Goal: Task Accomplishment & Management: Complete application form

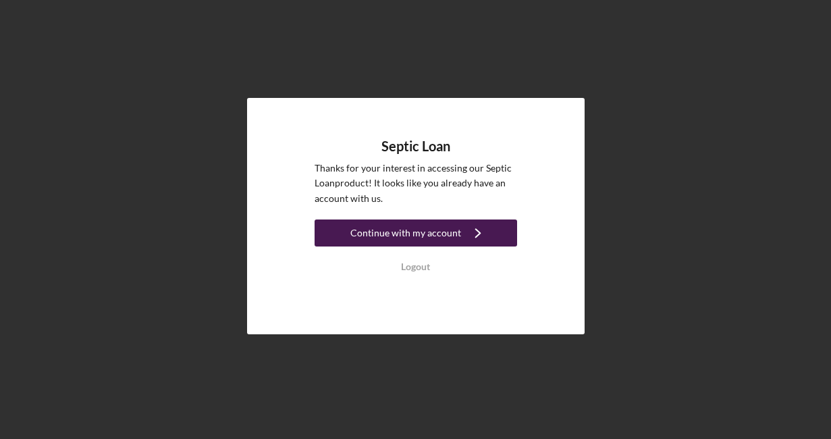
click at [408, 237] on div "Continue with my account" at bounding box center [405, 232] width 111 height 27
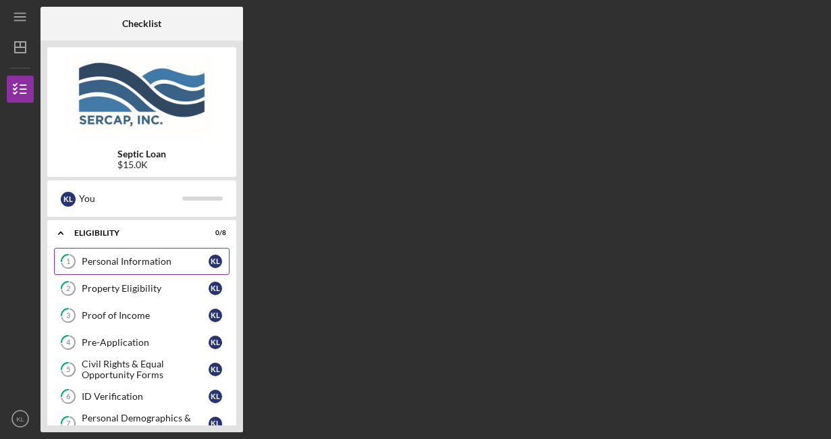
click at [155, 269] on link "1 Personal Information K L" at bounding box center [142, 261] width 176 height 27
